Goal: Find specific page/section: Find specific page/section

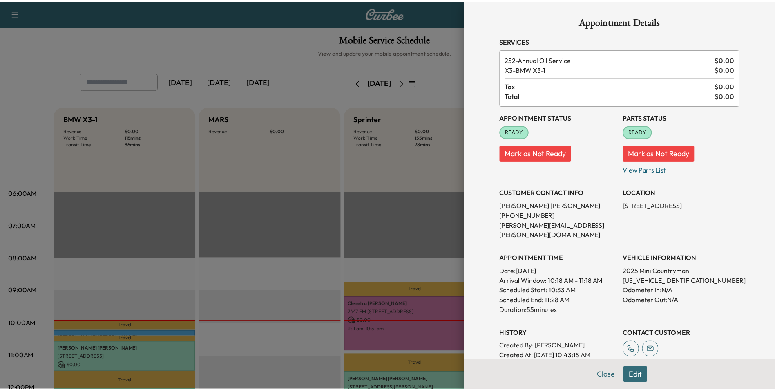
scroll to position [123, 0]
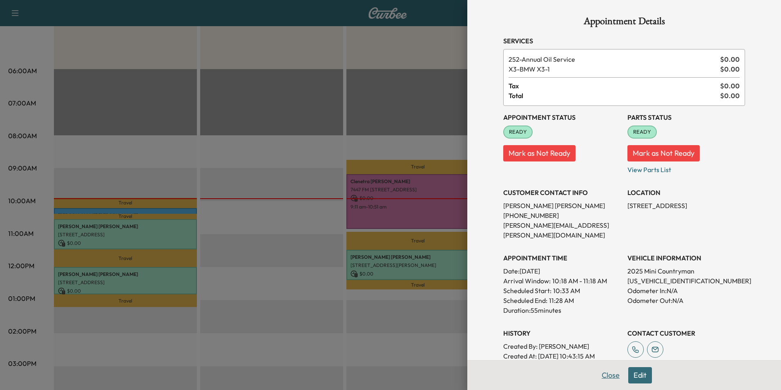
click at [599, 375] on button "Close" at bounding box center [610, 375] width 29 height 16
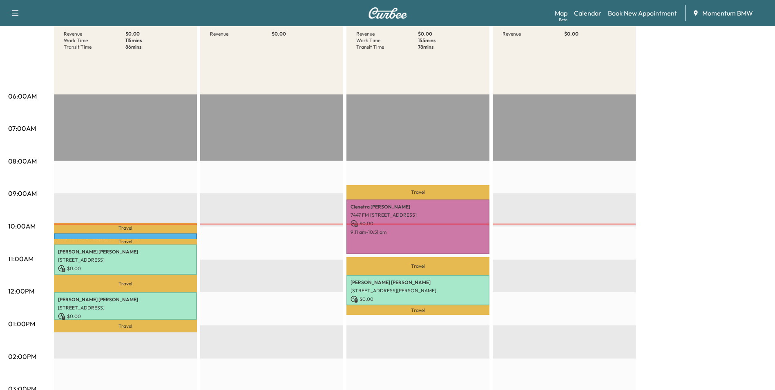
scroll to position [0, 0]
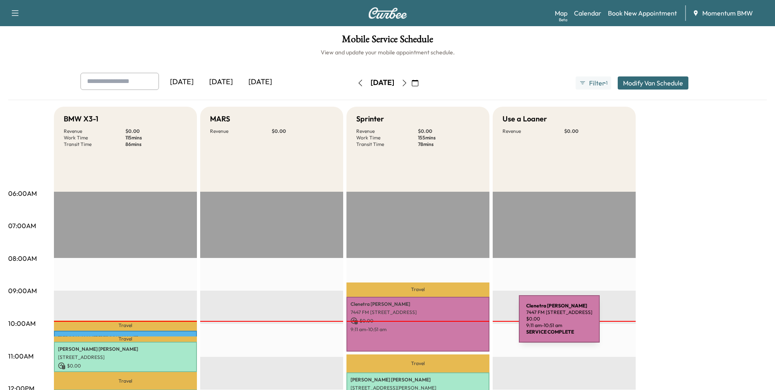
click at [457, 324] on div "[PERSON_NAME] [STREET_ADDRESS] $ 0.00 9:11 am - 10:51 am" at bounding box center [417, 324] width 143 height 55
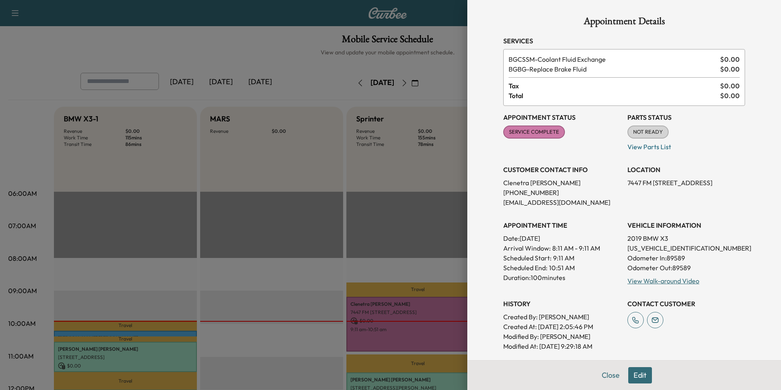
click at [607, 375] on button "Close" at bounding box center [610, 375] width 29 height 16
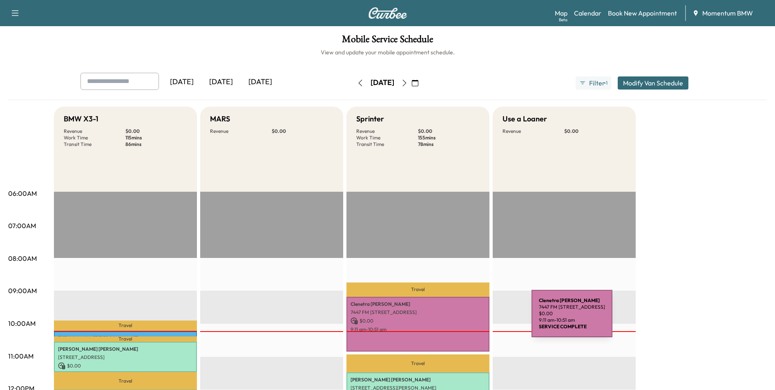
click at [470, 319] on p "$ 0.00" at bounding box center [417, 320] width 135 height 7
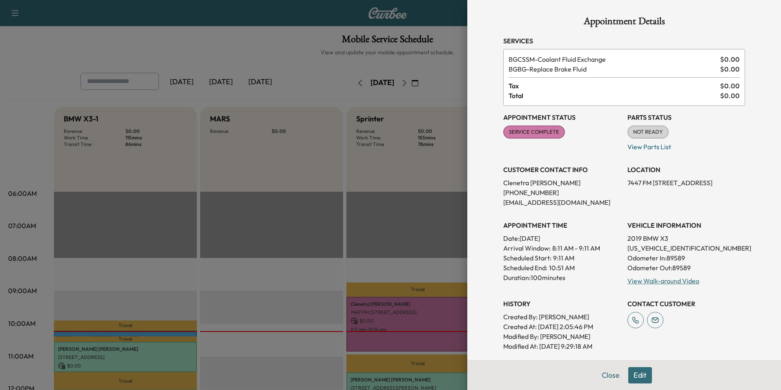
click at [603, 374] on button "Close" at bounding box center [610, 375] width 29 height 16
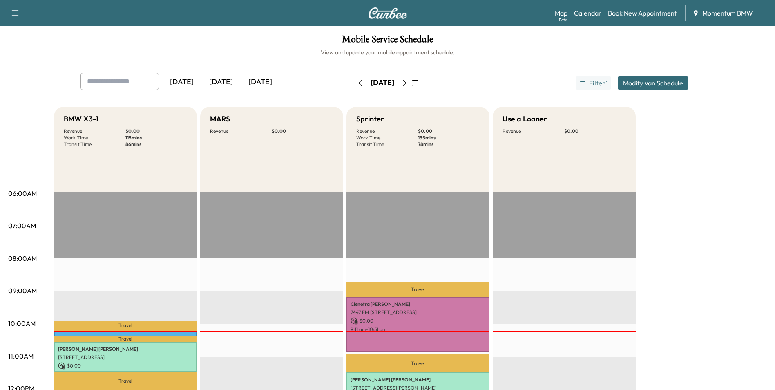
click at [185, 331] on div at bounding box center [125, 331] width 143 height 1
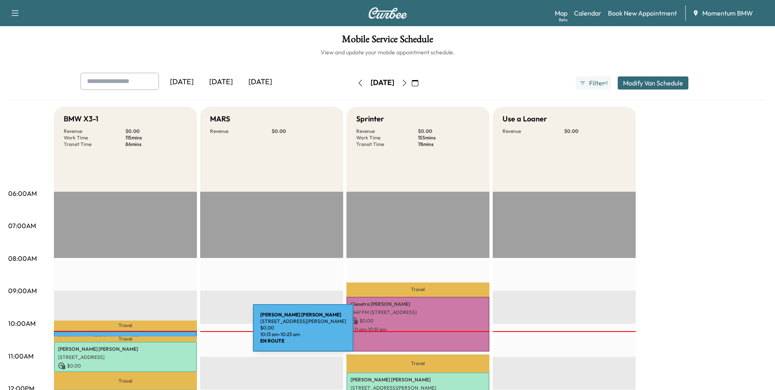
click at [192, 332] on div "[PERSON_NAME] [STREET_ADDRESS][PERSON_NAME] $ 0.00 10:13 am - 10:23 am" at bounding box center [125, 334] width 143 height 8
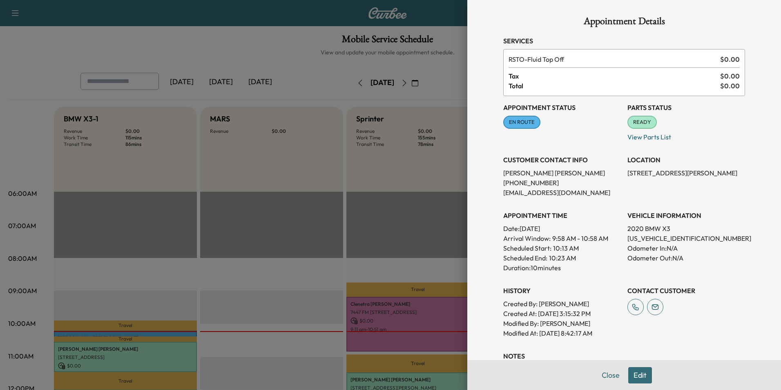
click at [648, 237] on p "[US_VEHICLE_IDENTIFICATION_NUMBER]" at bounding box center [686, 238] width 118 height 10
copy p "[US_VEHICLE_IDENTIFICATION_NUMBER]"
drag, startPoint x: 494, startPoint y: 181, endPoint x: 542, endPoint y: 182, distance: 47.8
click at [542, 182] on div "Appointment Details Services RSTO - Fluid Top Off $ 0.00 Tax $ 0.00 Total $ 0.0…" at bounding box center [623, 227] width 261 height 455
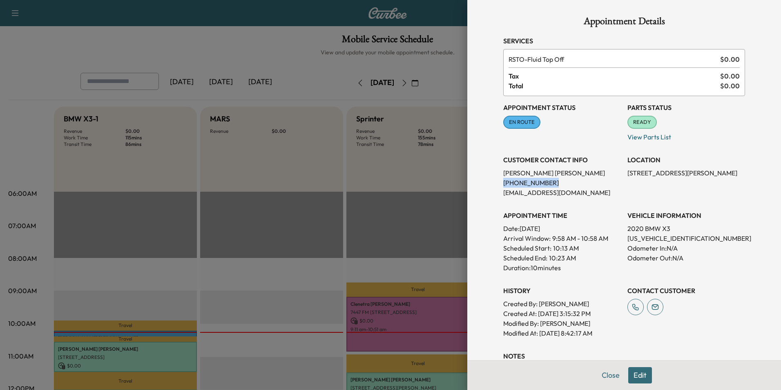
copy p "[PHONE_NUMBER]"
click at [596, 372] on button "Close" at bounding box center [610, 375] width 29 height 16
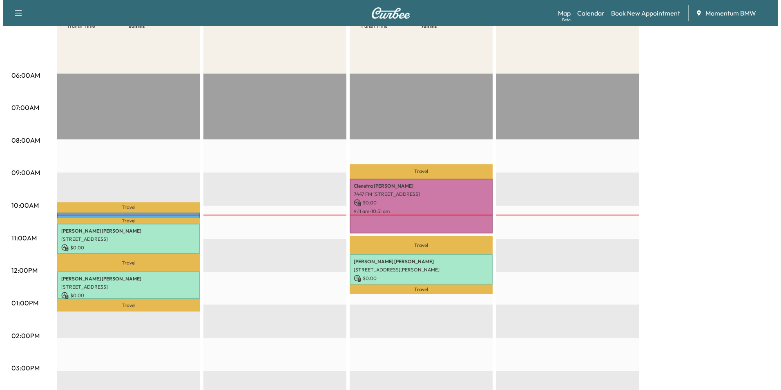
scroll to position [123, 0]
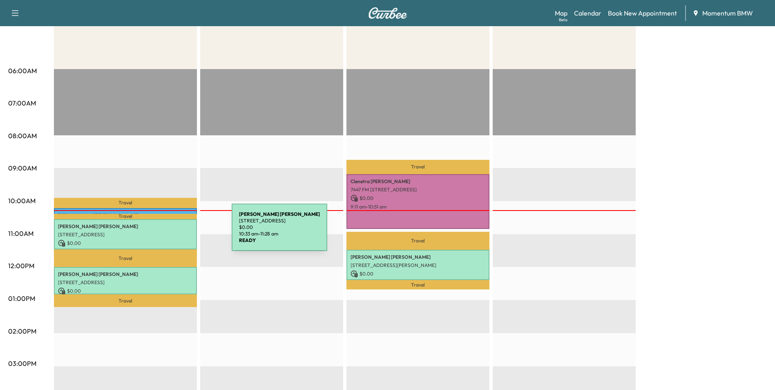
click at [170, 232] on p "[STREET_ADDRESS]" at bounding box center [125, 234] width 135 height 7
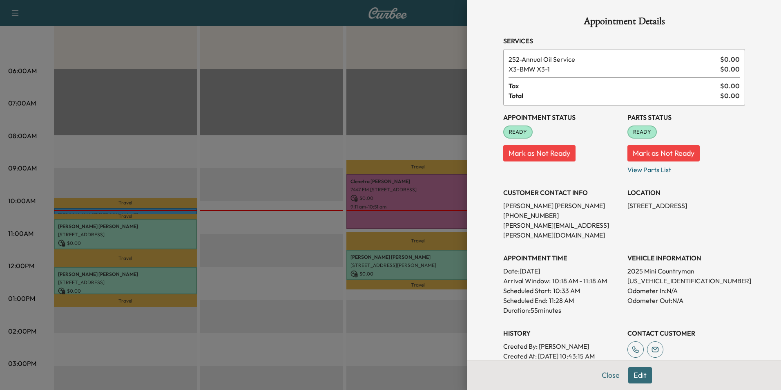
click at [656, 276] on p "[US_VEHICLE_IDENTIFICATION_NUMBER]" at bounding box center [686, 281] width 118 height 10
copy p "[US_VEHICLE_IDENTIFICATION_NUMBER]"
drag, startPoint x: 620, startPoint y: 205, endPoint x: 680, endPoint y: 208, distance: 60.1
click at [680, 208] on div "Appointment Status READY Mark as Not Ready Parts Status READY Mark as Not Ready…" at bounding box center [624, 243] width 242 height 274
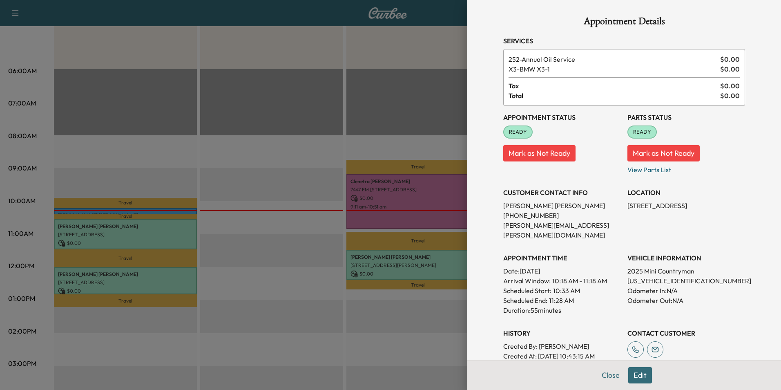
copy p "[STREET_ADDRESS],"
click at [604, 375] on button "Close" at bounding box center [610, 375] width 29 height 16
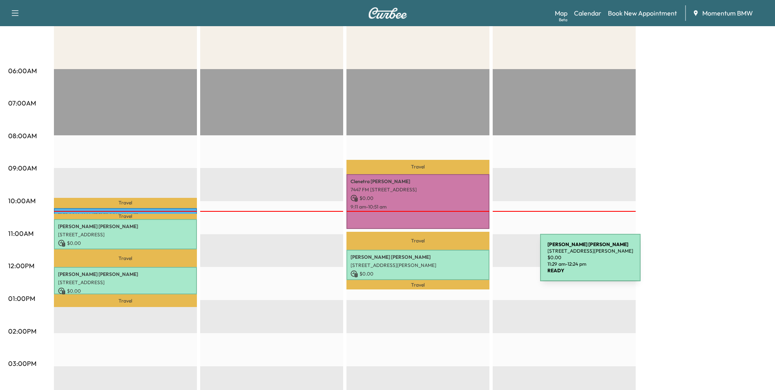
click at [478, 262] on p "[STREET_ADDRESS][PERSON_NAME]" at bounding box center [417, 265] width 135 height 7
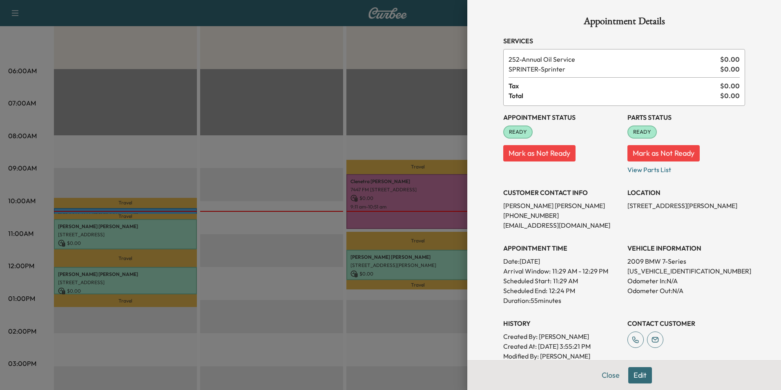
drag, startPoint x: 609, startPoint y: 373, endPoint x: 592, endPoint y: 375, distance: 17.3
click at [609, 373] on button "Close" at bounding box center [610, 375] width 29 height 16
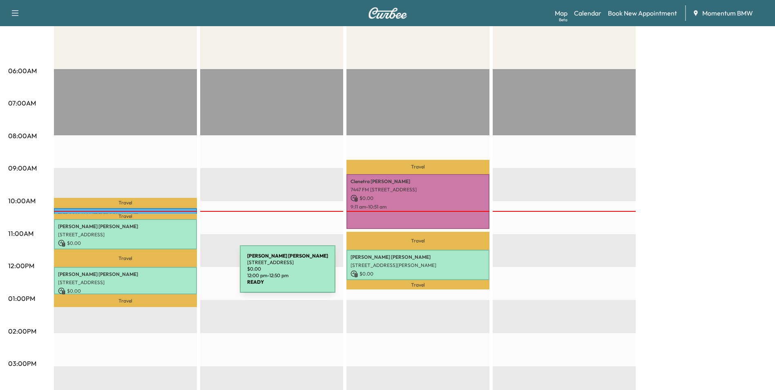
click at [178, 274] on p "[PERSON_NAME]" at bounding box center [125, 274] width 135 height 7
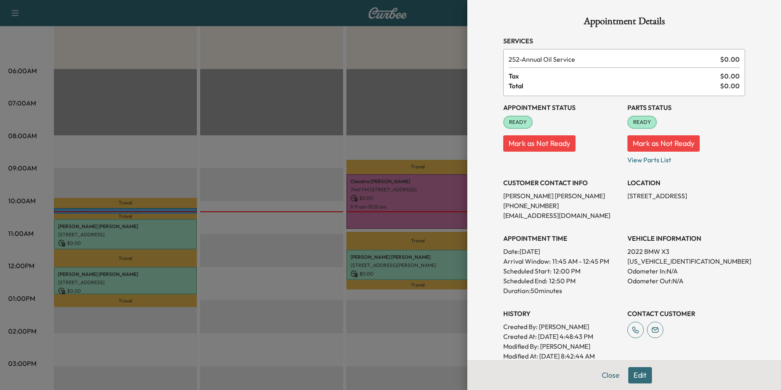
click at [648, 260] on p "[US_VEHICLE_IDENTIFICATION_NUMBER]" at bounding box center [686, 261] width 118 height 10
copy p "[US_VEHICLE_IDENTIFICATION_NUMBER]"
drag, startPoint x: 623, startPoint y: 197, endPoint x: 693, endPoint y: 195, distance: 69.9
click at [693, 195] on div "Appointment Status READY Mark as Not Ready Parts Status READY Mark as Not Ready…" at bounding box center [624, 228] width 242 height 265
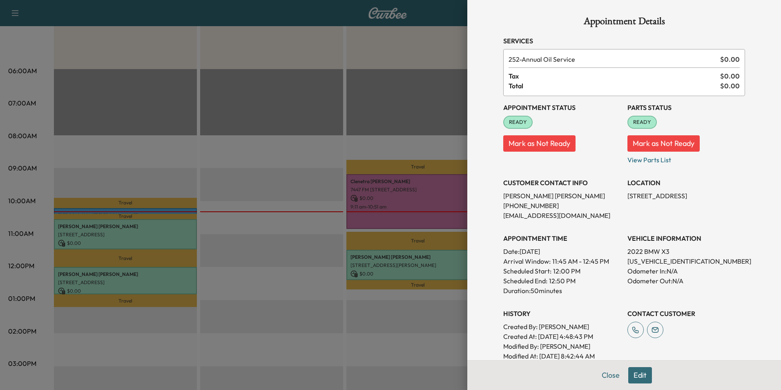
copy p "[STREET_ADDRESS]"
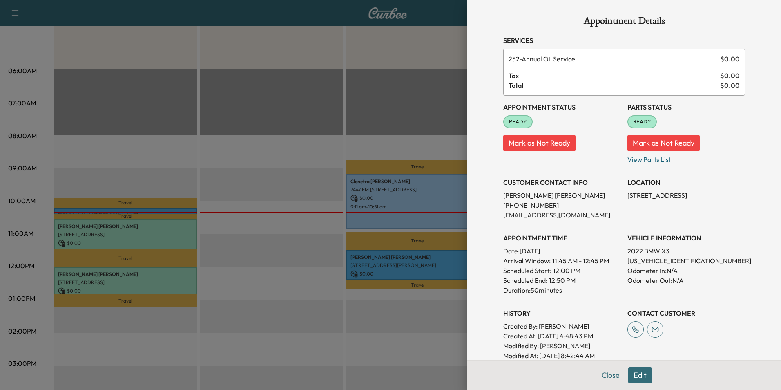
scroll to position [0, 0]
click at [603, 377] on button "Close" at bounding box center [610, 375] width 29 height 16
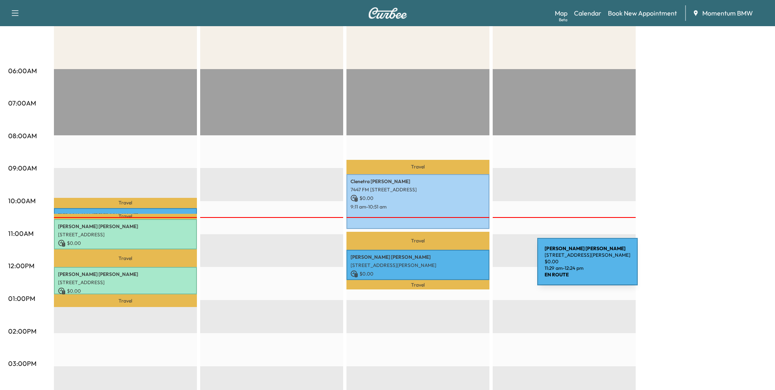
click at [476, 266] on p "[STREET_ADDRESS][PERSON_NAME]" at bounding box center [417, 265] width 135 height 7
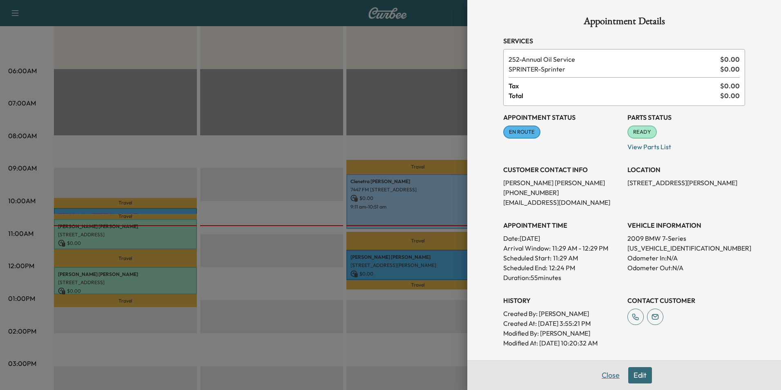
click at [609, 374] on button "Close" at bounding box center [610, 375] width 29 height 16
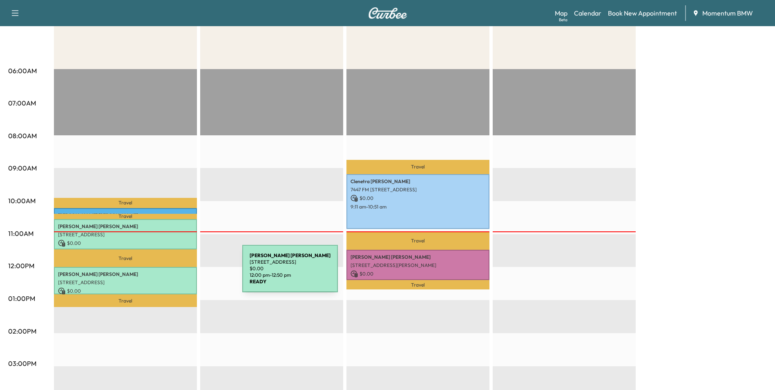
click at [181, 273] on p "[PERSON_NAME]" at bounding box center [125, 274] width 135 height 7
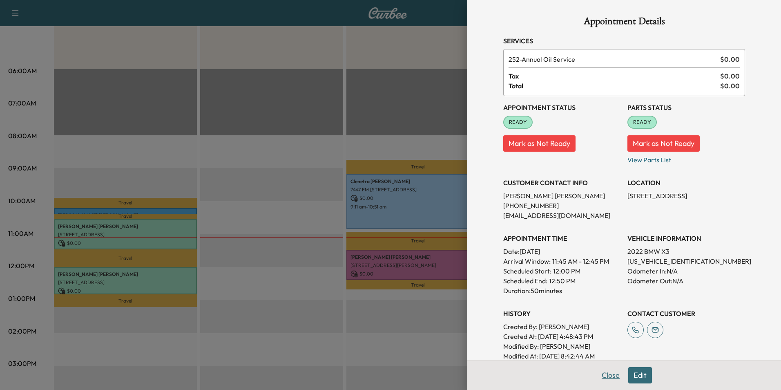
click at [606, 375] on button "Close" at bounding box center [610, 375] width 29 height 16
